Goal: Task Accomplishment & Management: Use online tool/utility

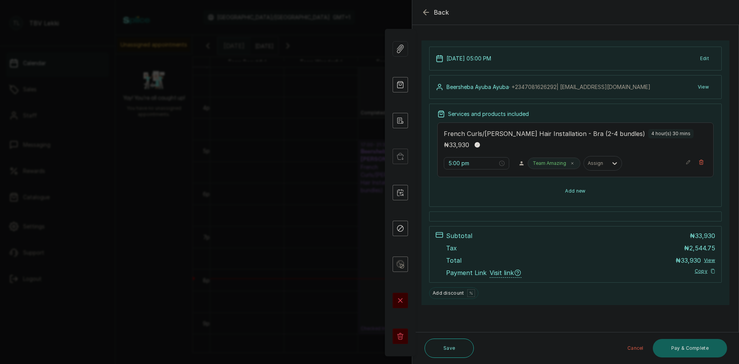
click at [575, 191] on button "Add new" at bounding box center [575, 191] width 276 height 18
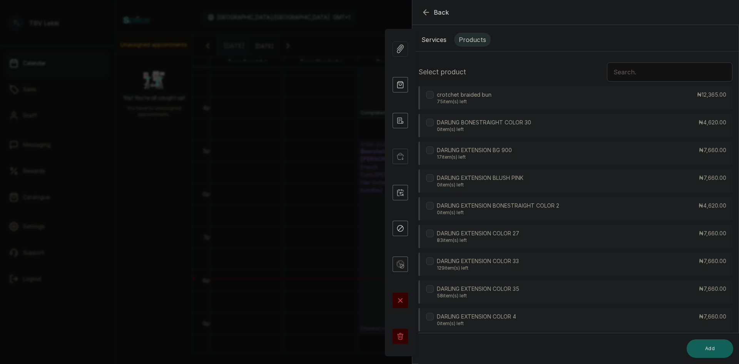
click at [663, 69] on input "text" at bounding box center [669, 71] width 125 height 19
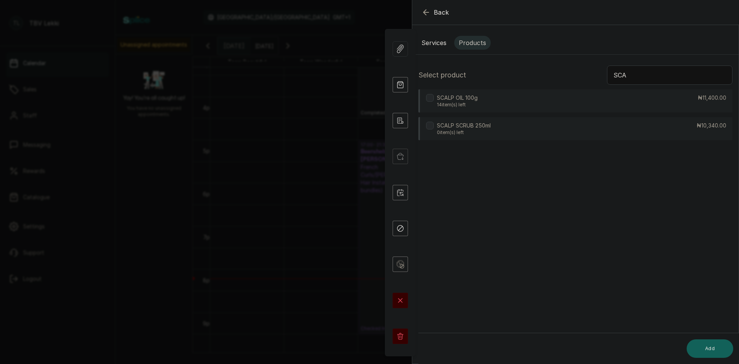
scroll to position [0, 0]
type input "SCA"
click at [656, 99] on div "SCALP OIL 100g 14 item(s) left ₦11,400.00" at bounding box center [575, 100] width 314 height 23
click at [706, 343] on button "Add" at bounding box center [710, 348] width 47 height 18
